Goal: Check status: Check status

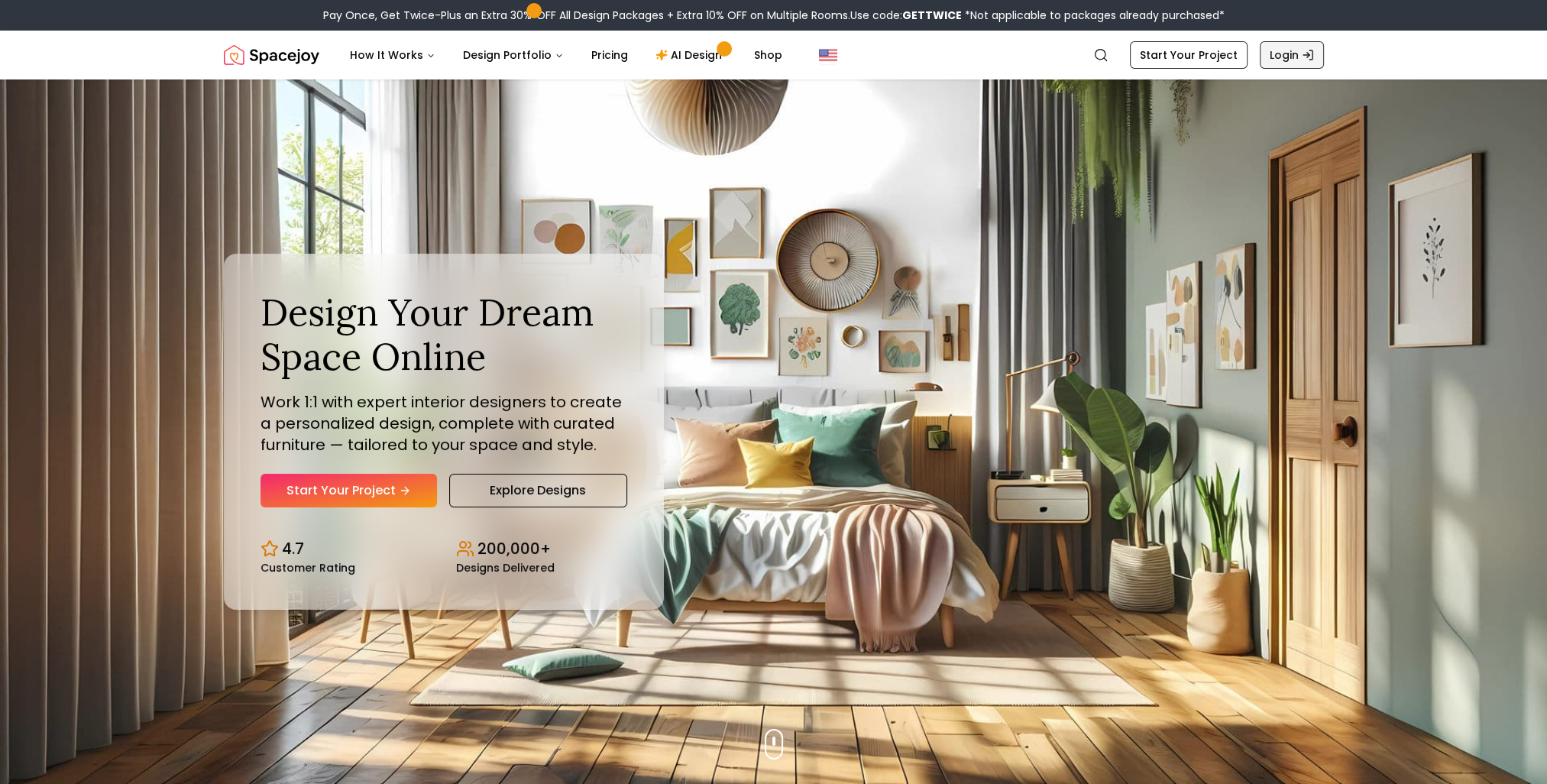
click at [1269, 61] on link "Login" at bounding box center [1291, 55] width 64 height 27
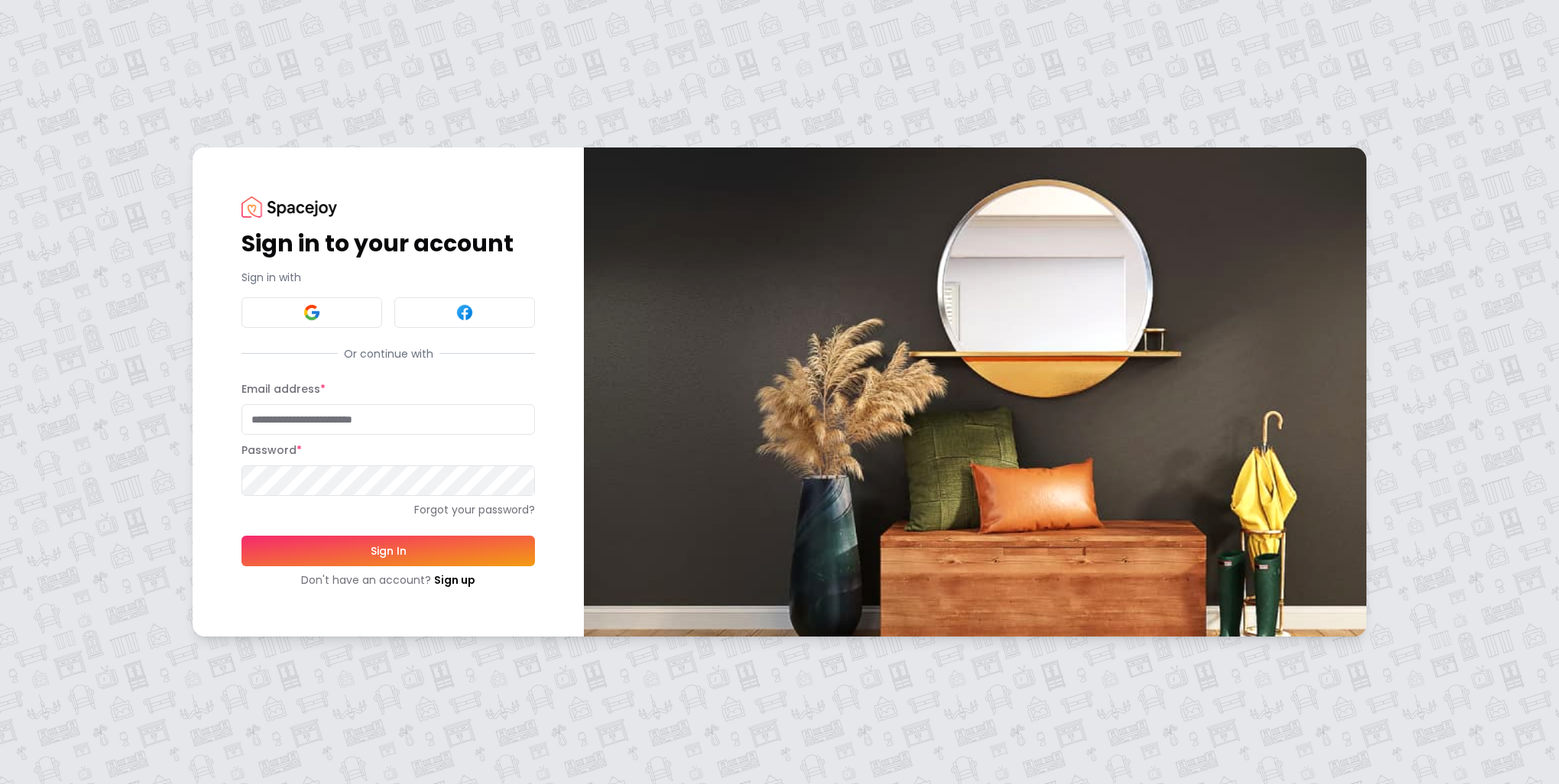
click at [347, 426] on input "Email address *" at bounding box center [388, 419] width 294 height 31
type input "**********"
click at [242, 535] on button "Sign In" at bounding box center [388, 550] width 294 height 31
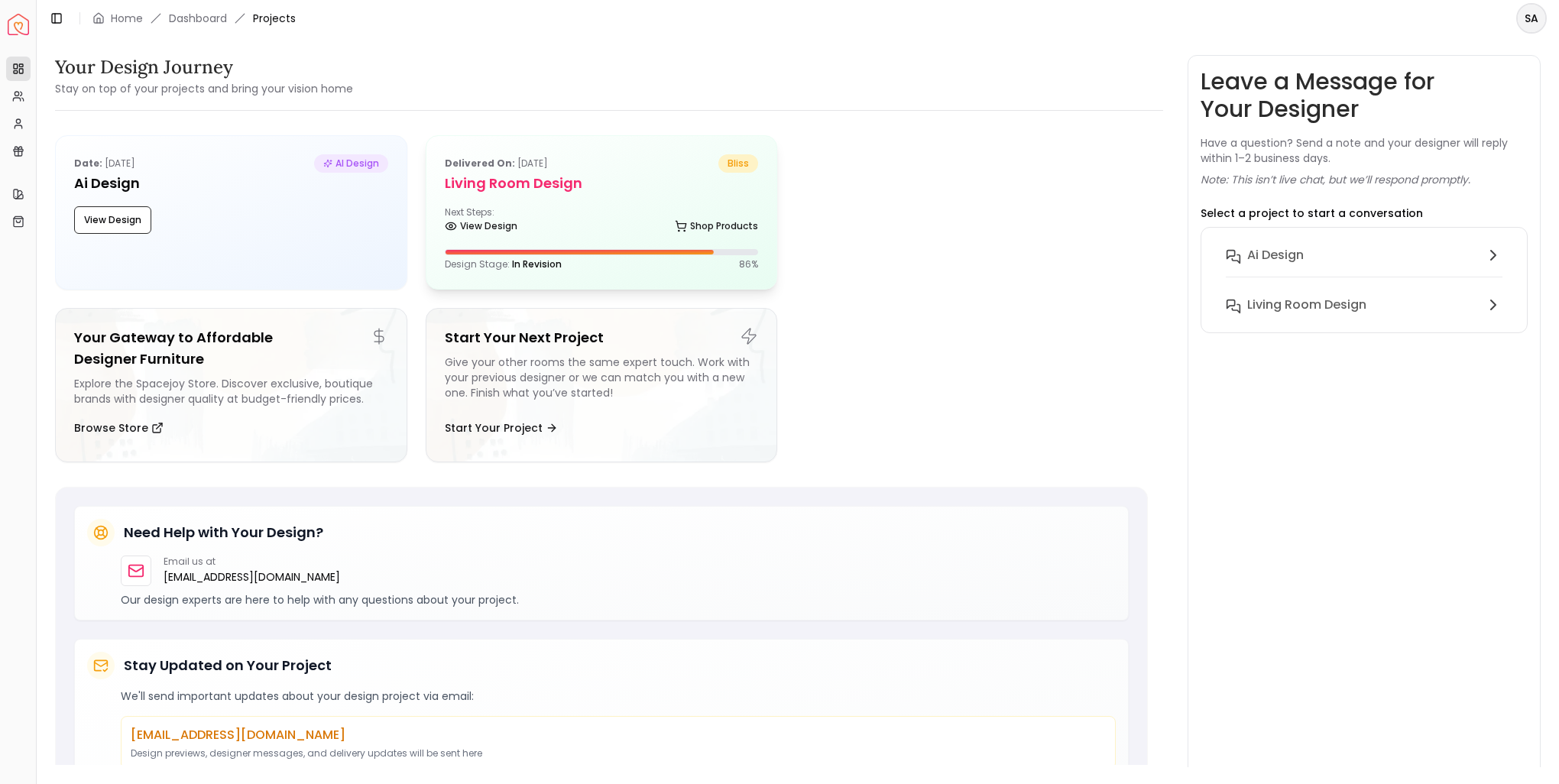
click at [601, 262] on div "Design Stage: In Revision 86 %" at bounding box center [602, 263] width 314 height 12
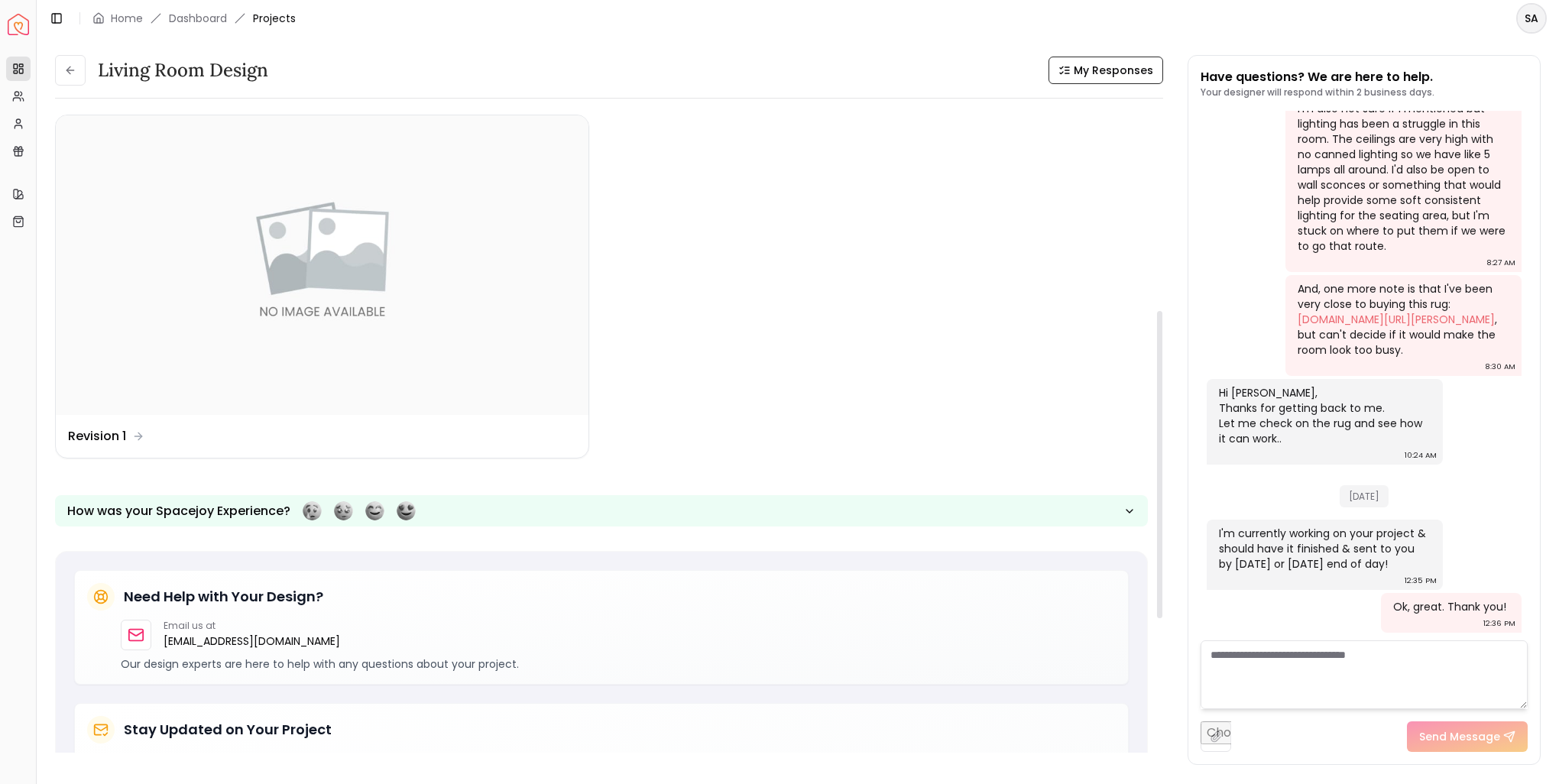
scroll to position [416, 0]
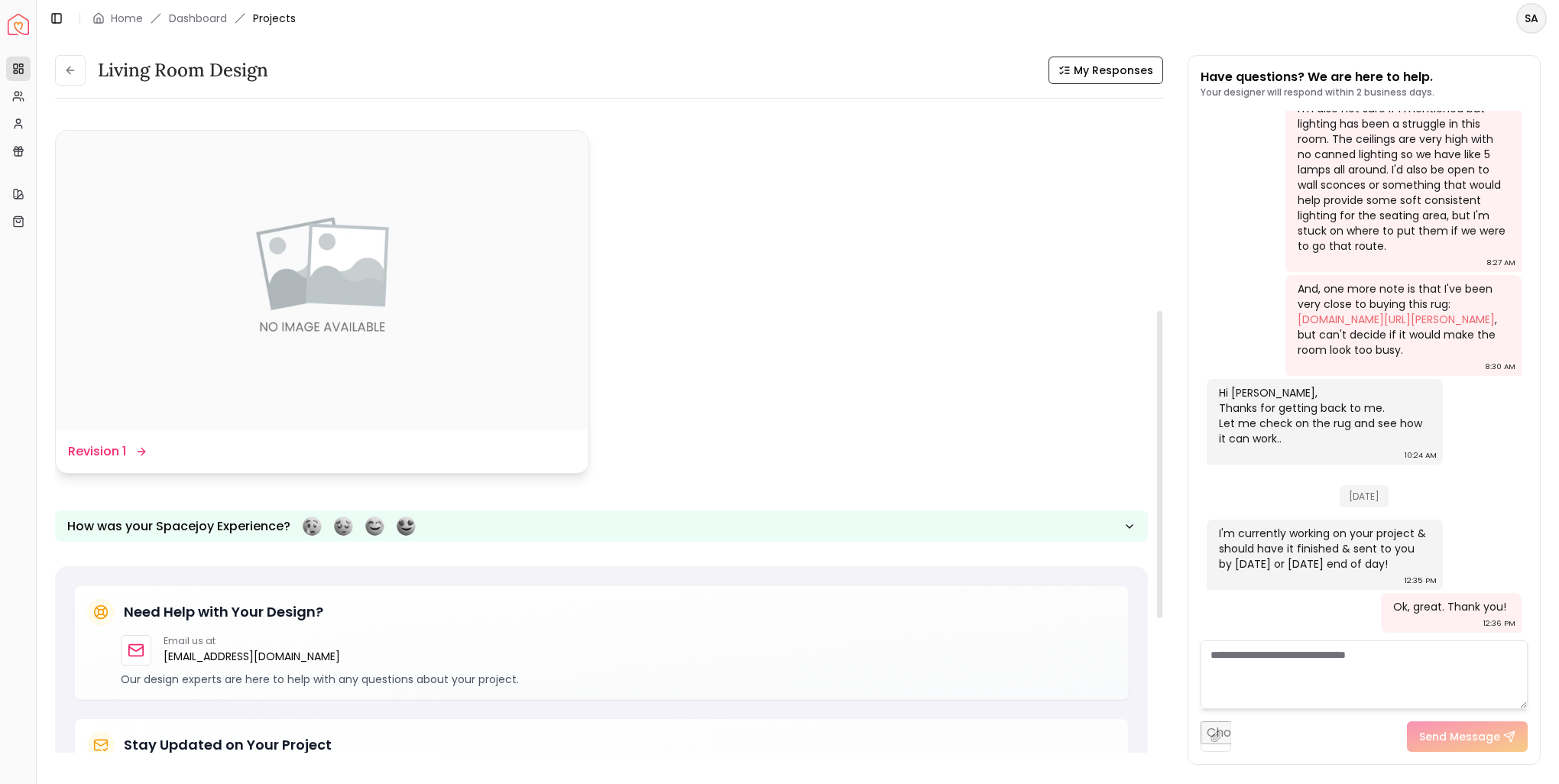
click at [536, 399] on img at bounding box center [322, 280] width 533 height 299
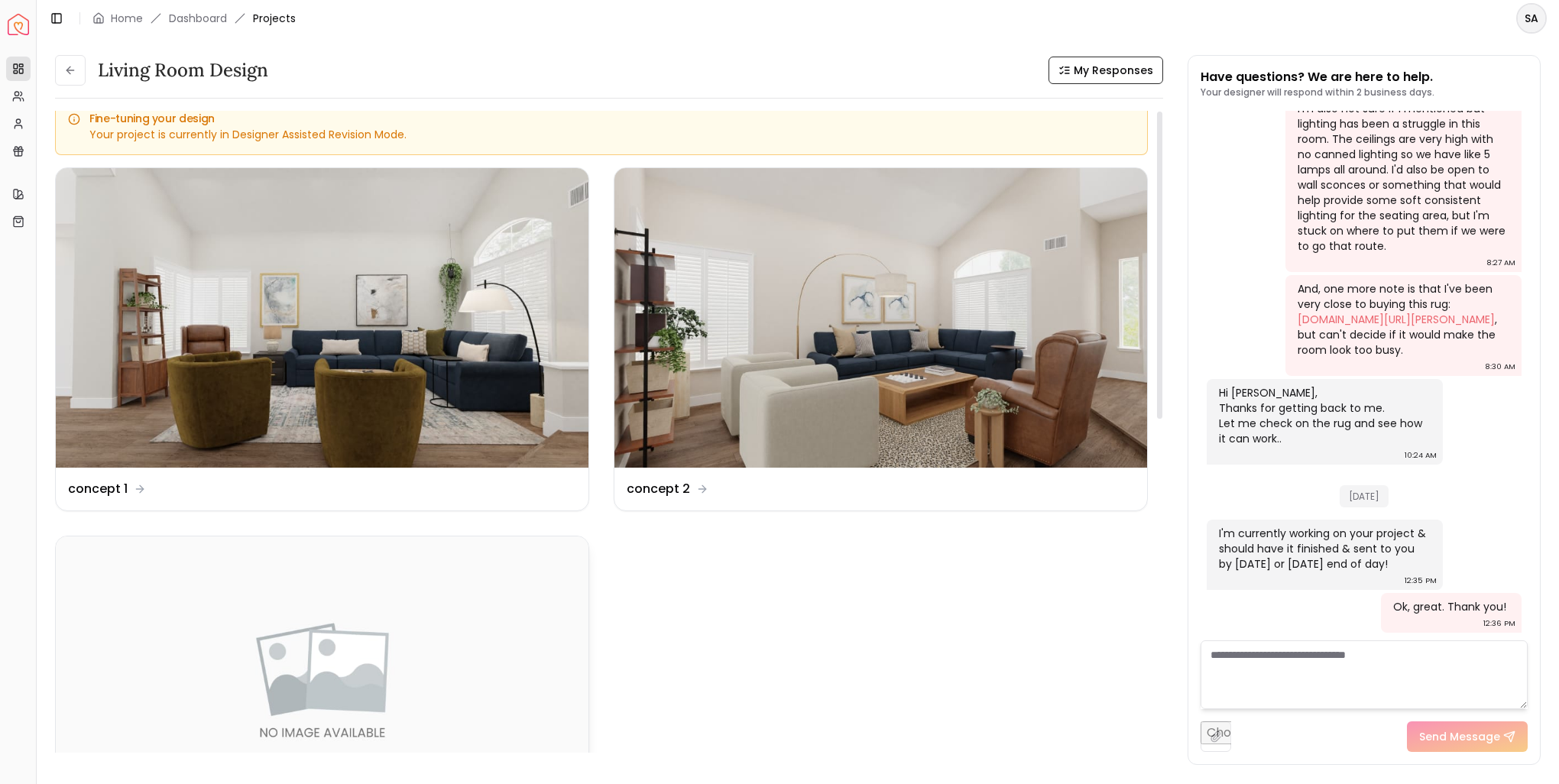
scroll to position [0, 0]
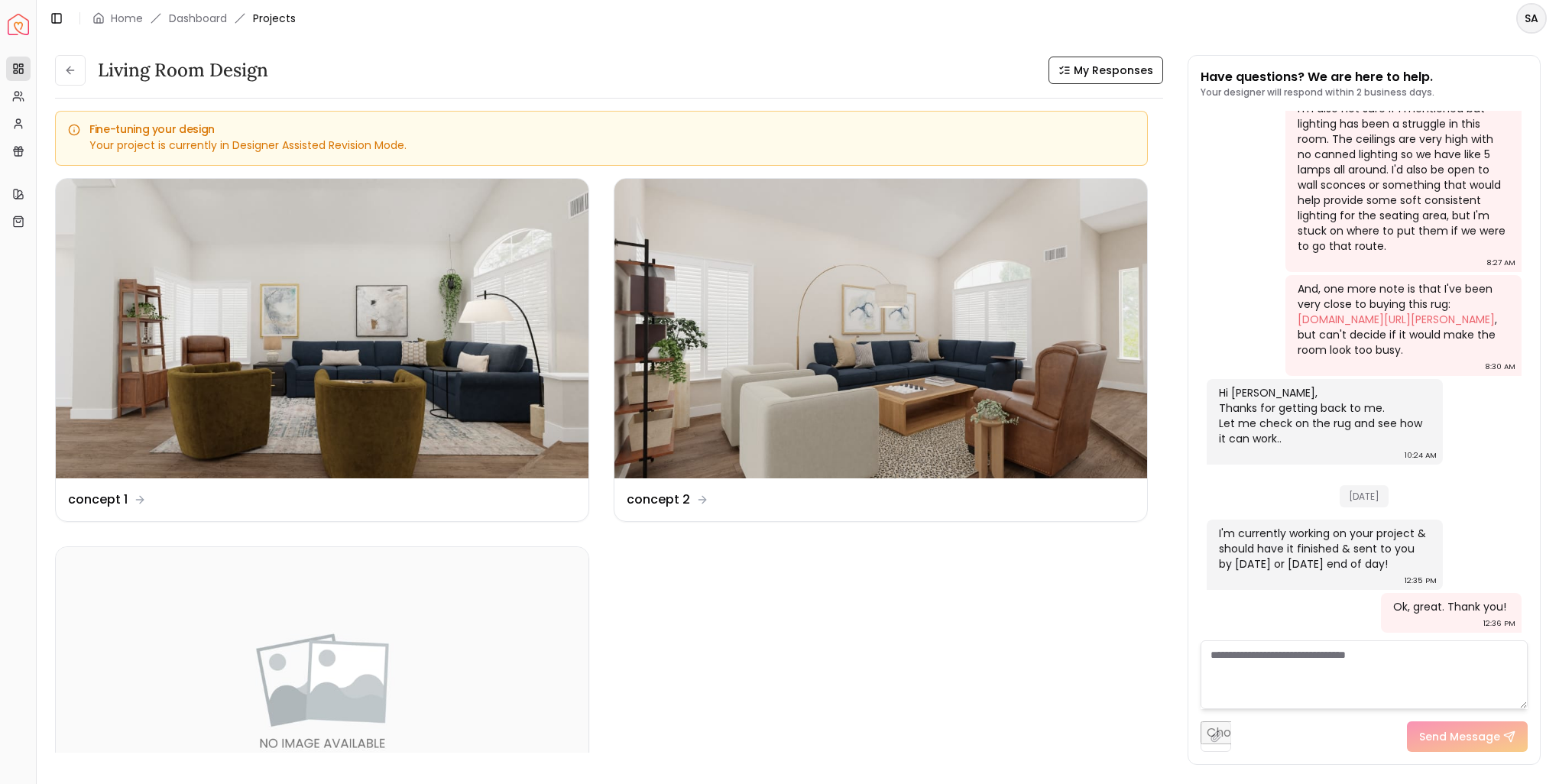
drag, startPoint x: 74, startPoint y: 68, endPoint x: 101, endPoint y: 100, distance: 41.9
click at [74, 69] on icon at bounding box center [70, 70] width 12 height 12
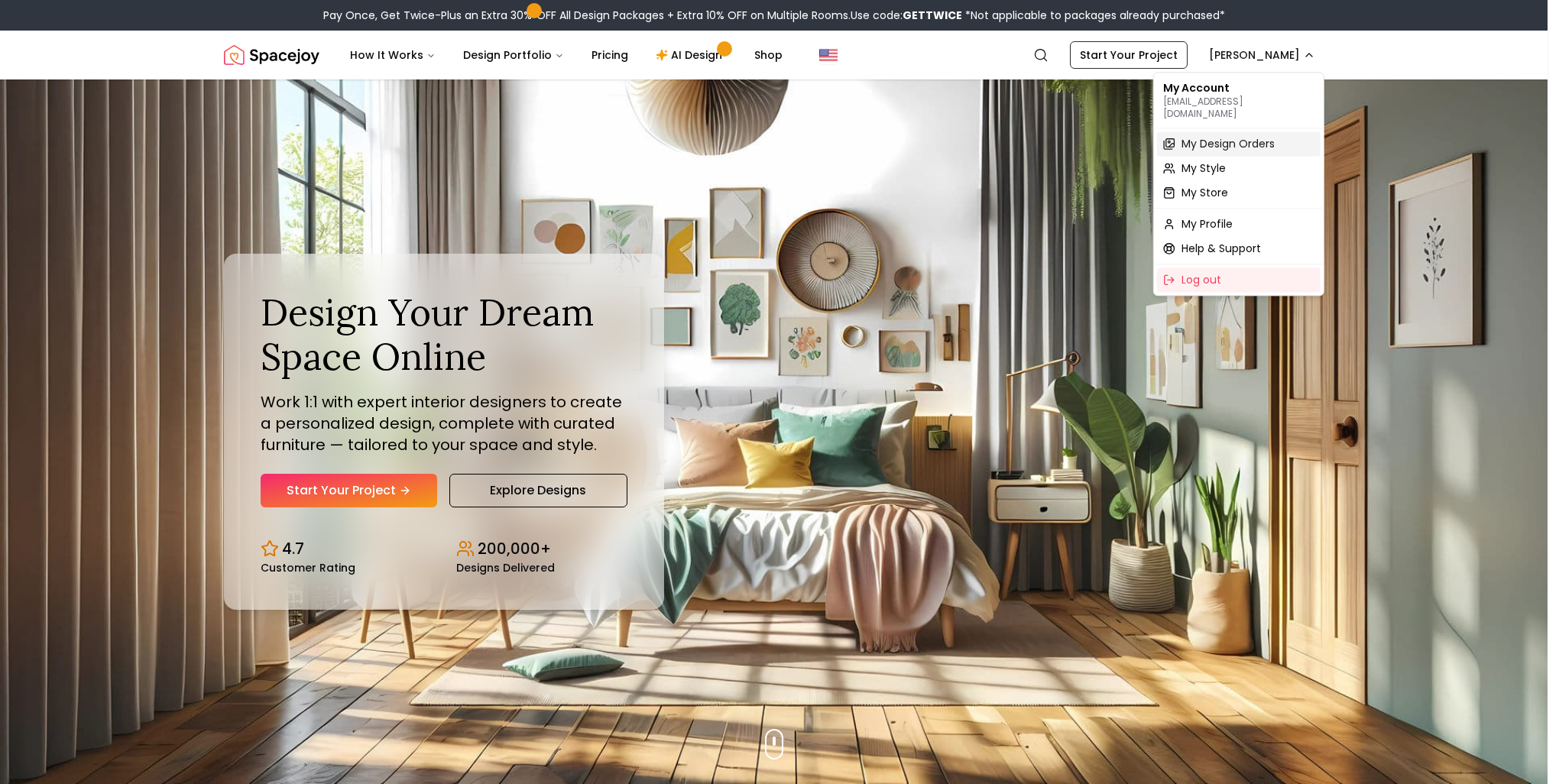
click at [1214, 136] on span "My Design Orders" at bounding box center [1227, 143] width 93 height 15
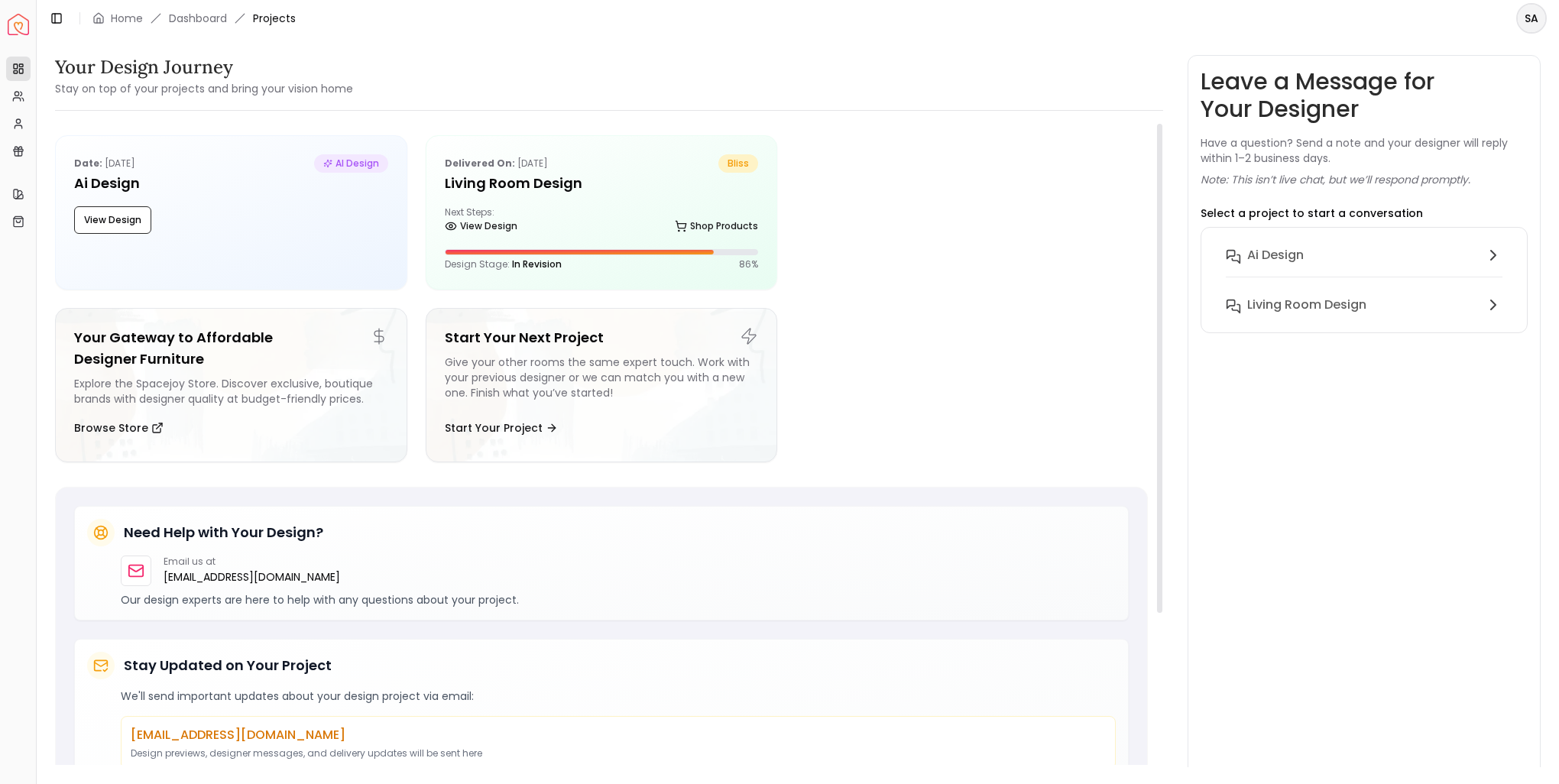
drag, startPoint x: 430, startPoint y: 45, endPoint x: 535, endPoint y: 35, distance: 105.5
click at [431, 44] on div "Your Design Journey Stay on top of your projects and bring your vision home Dat…" at bounding box center [797, 401] width 1523 height 730
